Goal: Navigation & Orientation: Find specific page/section

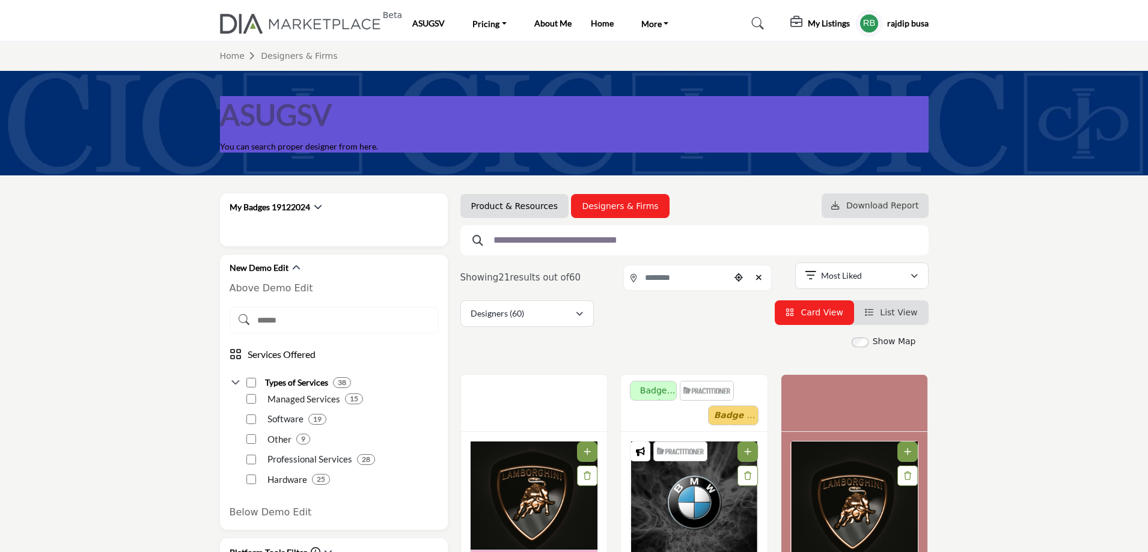
click at [870, 23] on profile-featured-5b1cbef3-cb77-4ba5-92de-570dc196ff6b "Show hide supplier dropdown" at bounding box center [869, 23] width 26 height 26
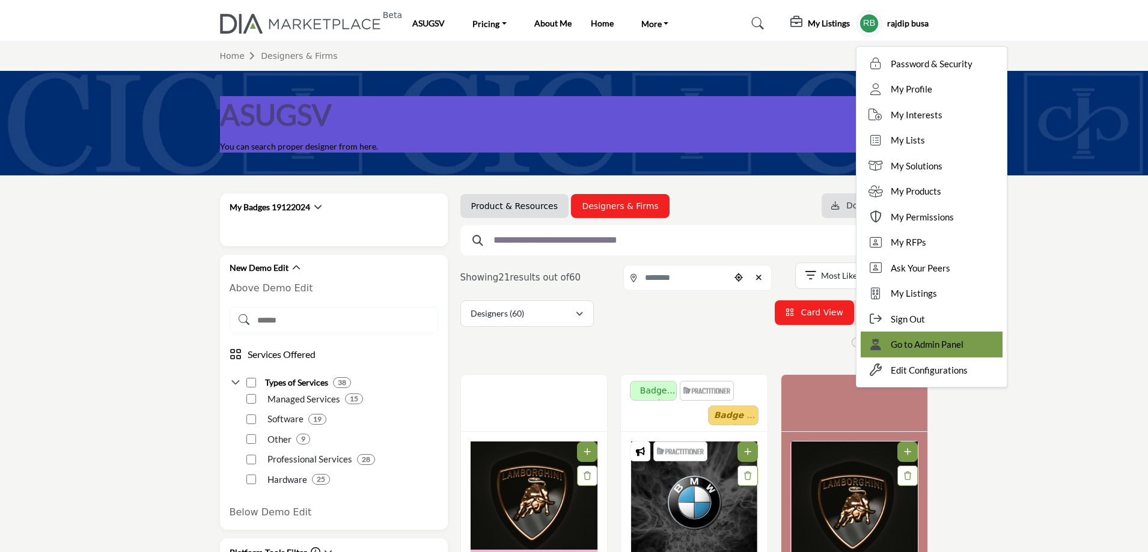
click at [940, 346] on span "Go to Admin Panel" at bounding box center [927, 345] width 73 height 14
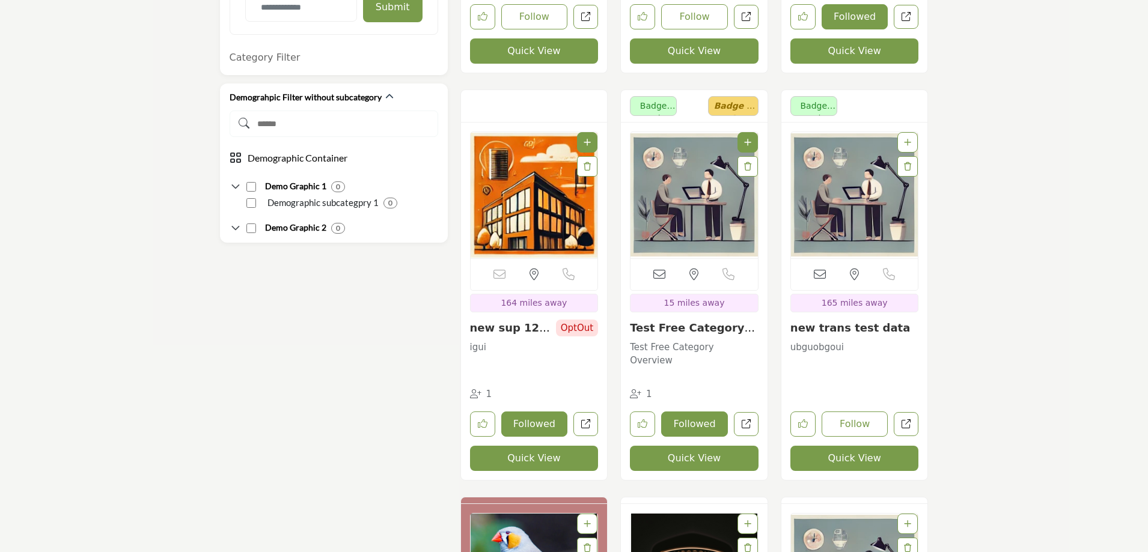
scroll to position [4207, 0]
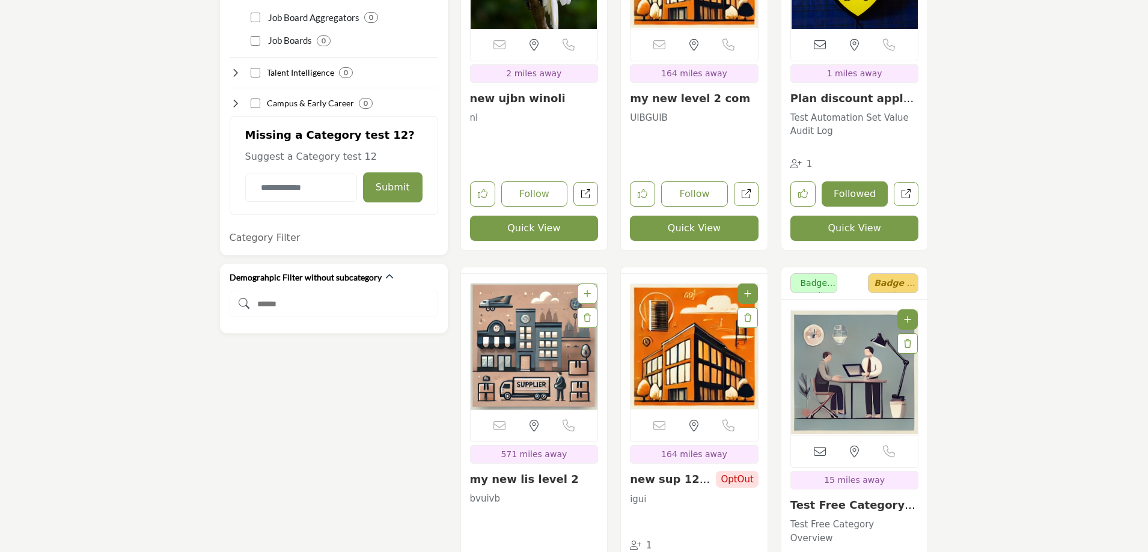
scroll to position [4267, 0]
